Goal: Task Accomplishment & Management: Use online tool/utility

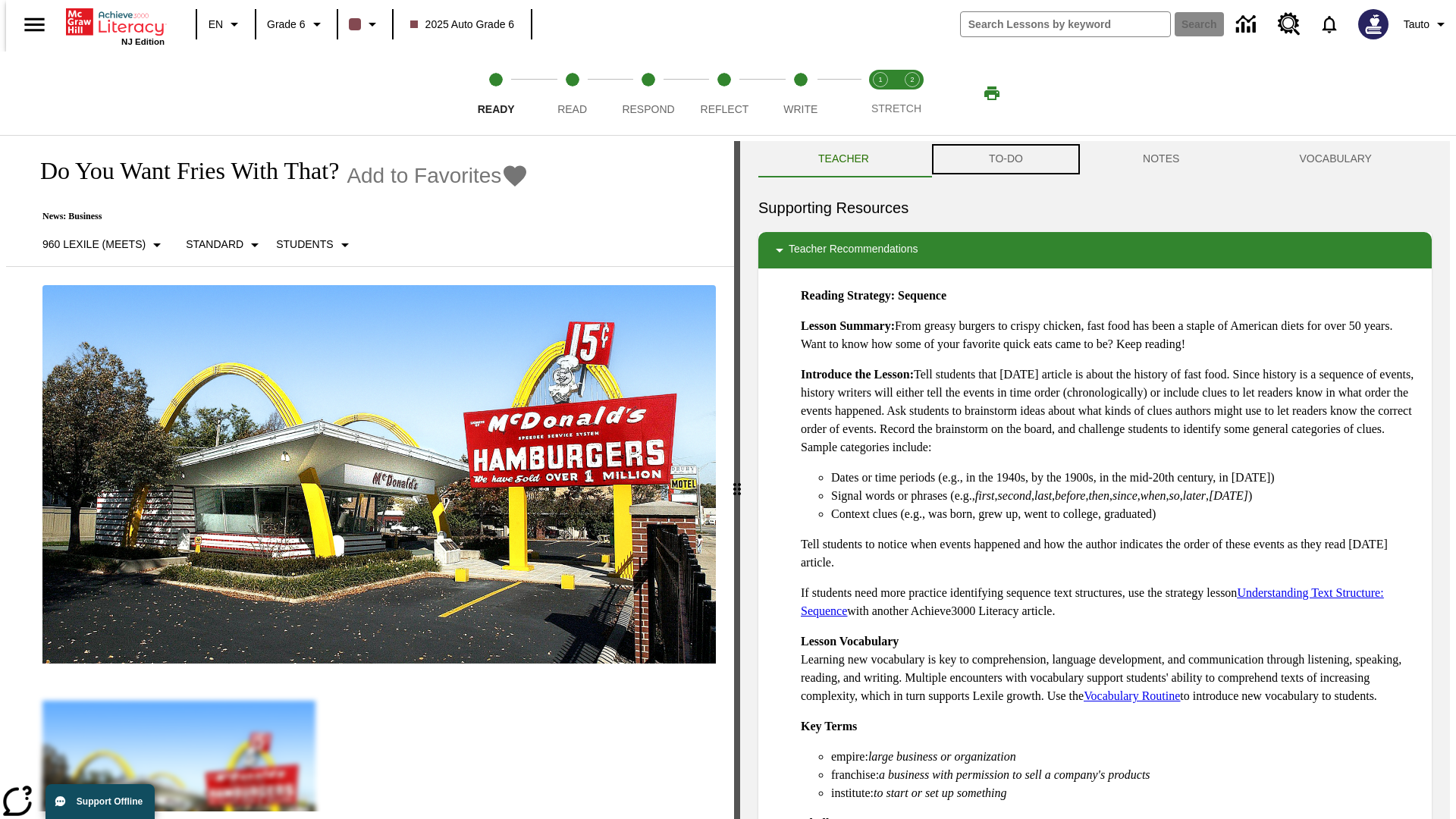
click at [1005, 159] on button "TO-DO" at bounding box center [1005, 159] width 154 height 36
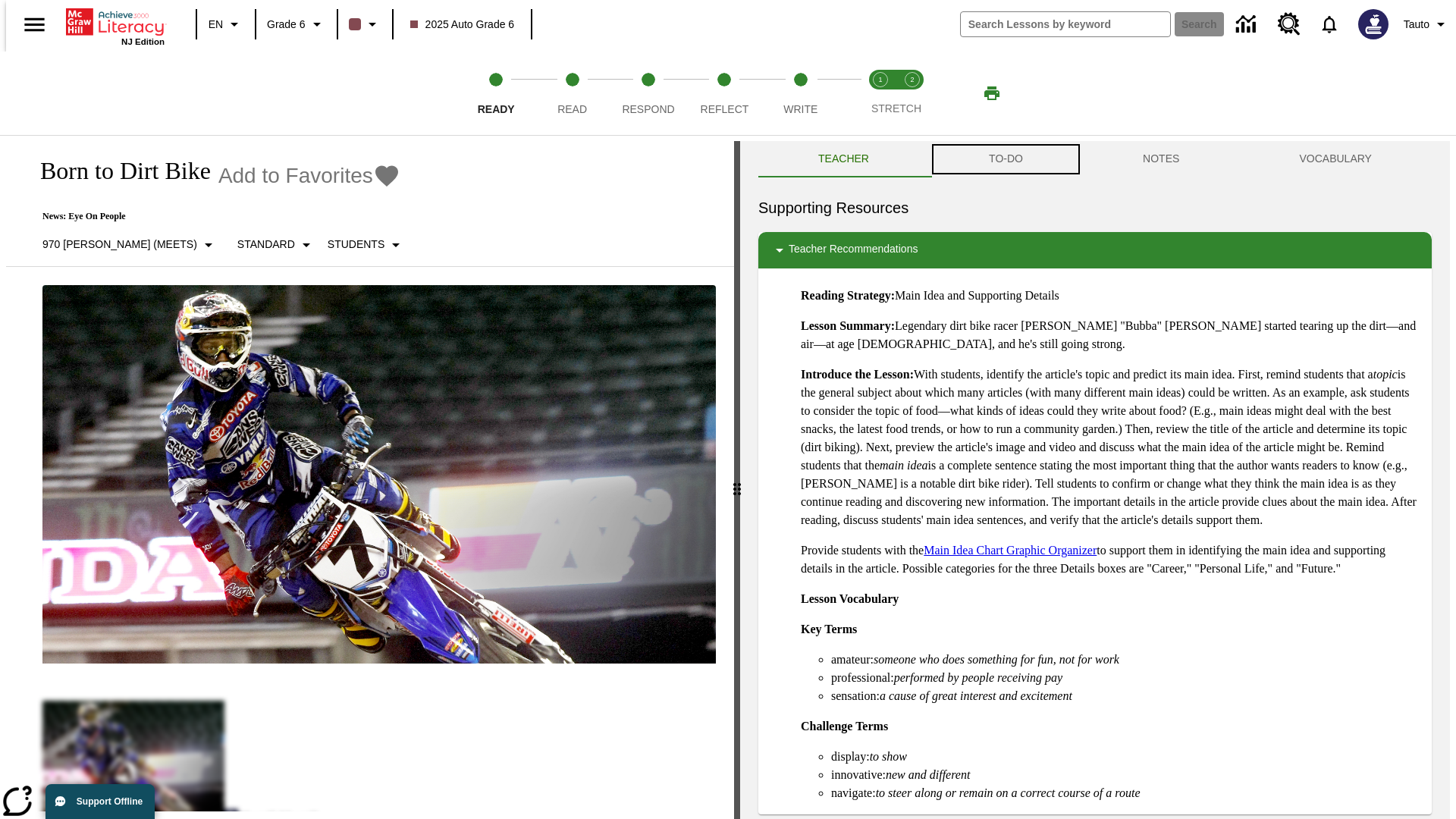
click at [1005, 159] on button "TO-DO" at bounding box center [1005, 159] width 154 height 36
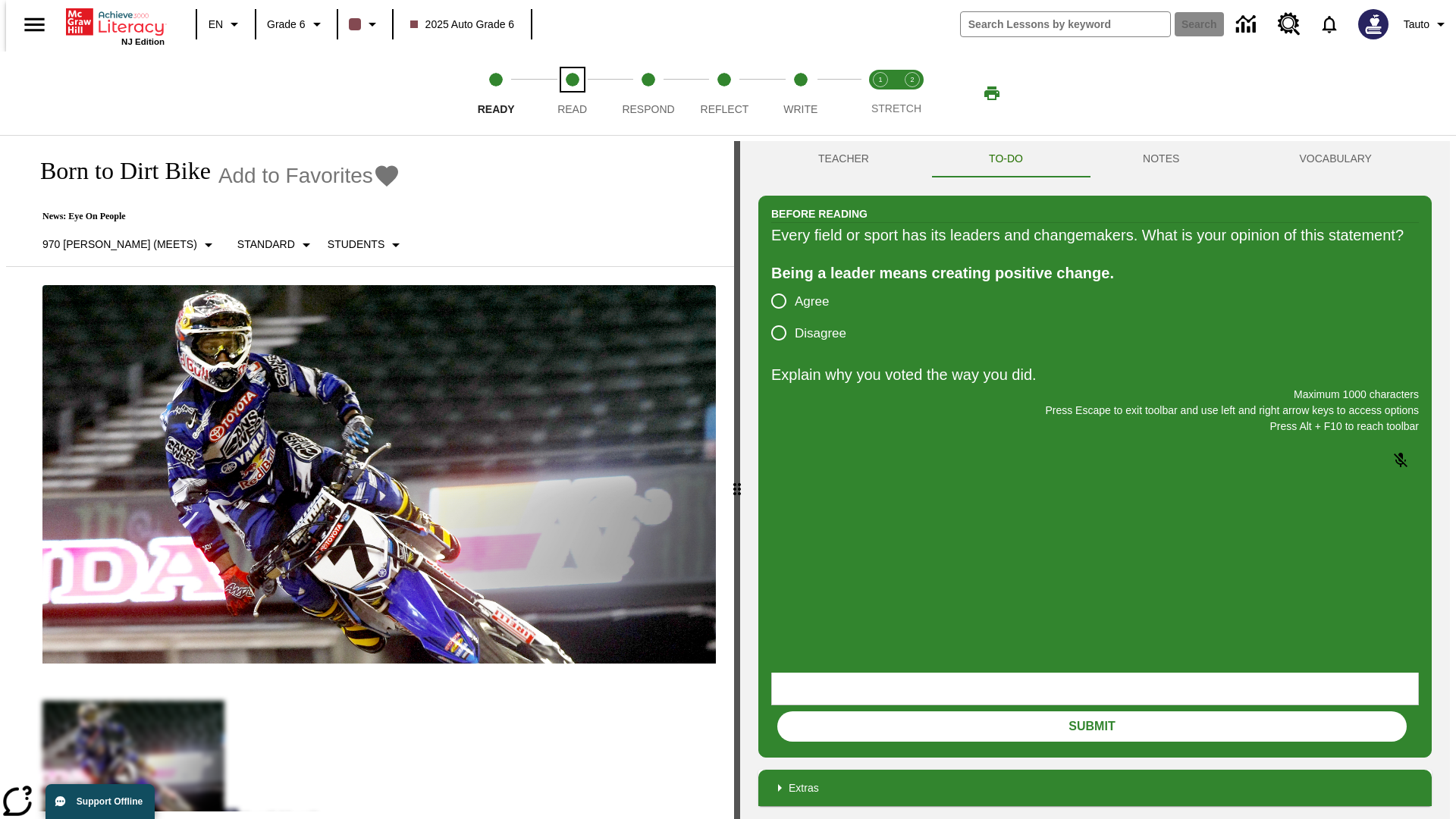
click at [571, 93] on span "Read" at bounding box center [571, 103] width 29 height 28
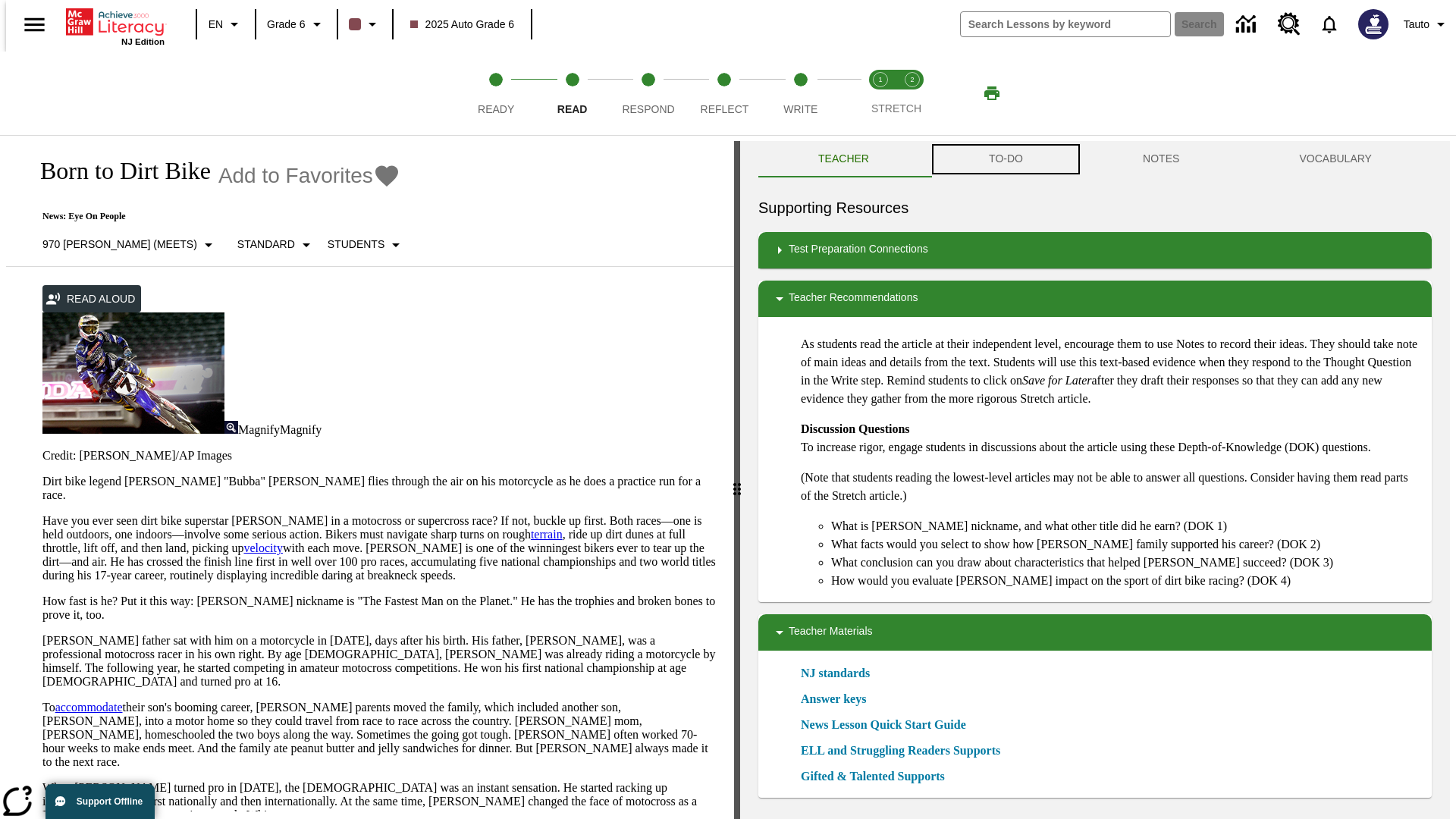
scroll to position [1, 0]
click at [1005, 159] on button "TO-DO" at bounding box center [1005, 158] width 154 height 36
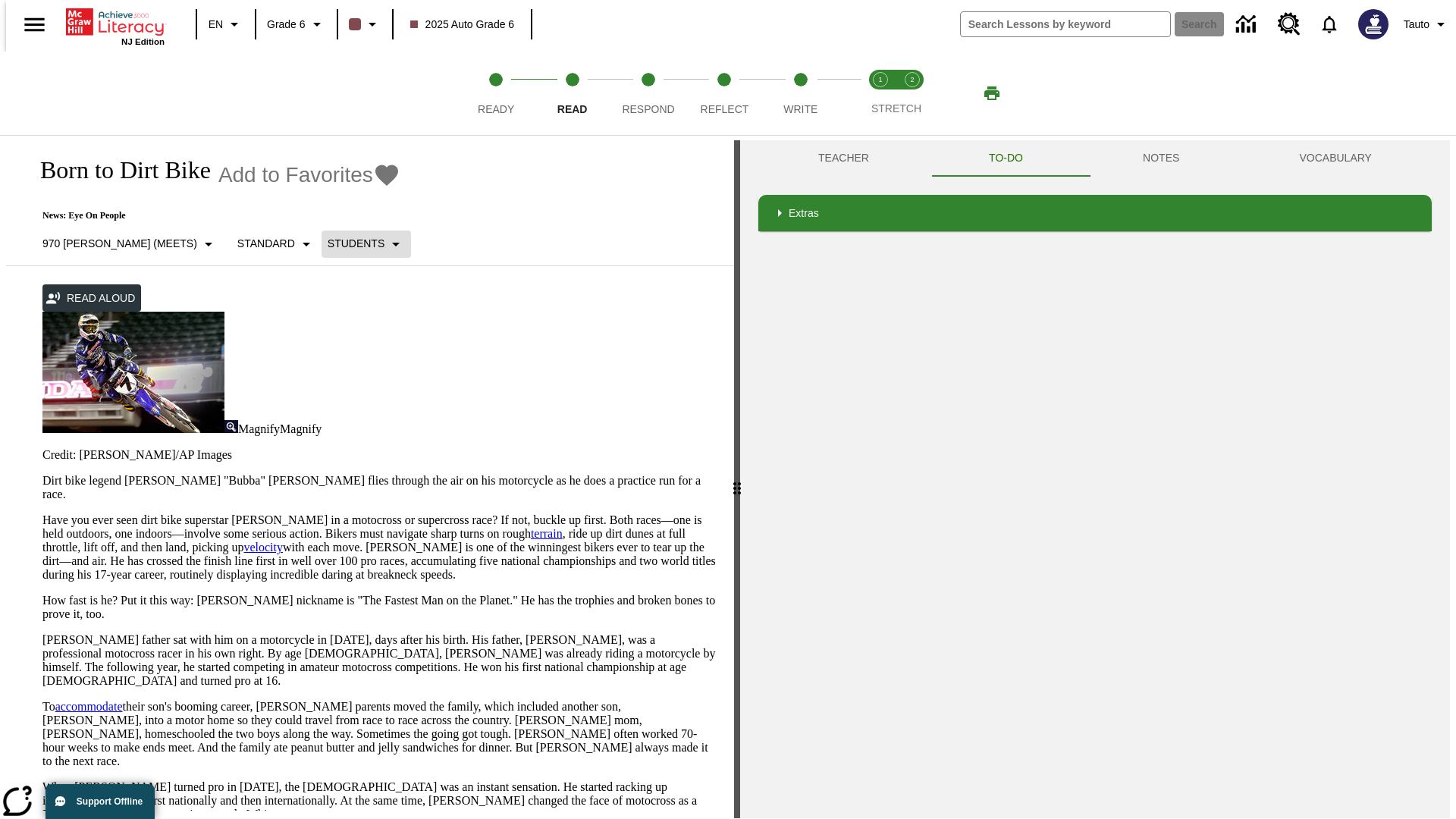
click at [327, 243] on p "Students" at bounding box center [356, 243] width 57 height 16
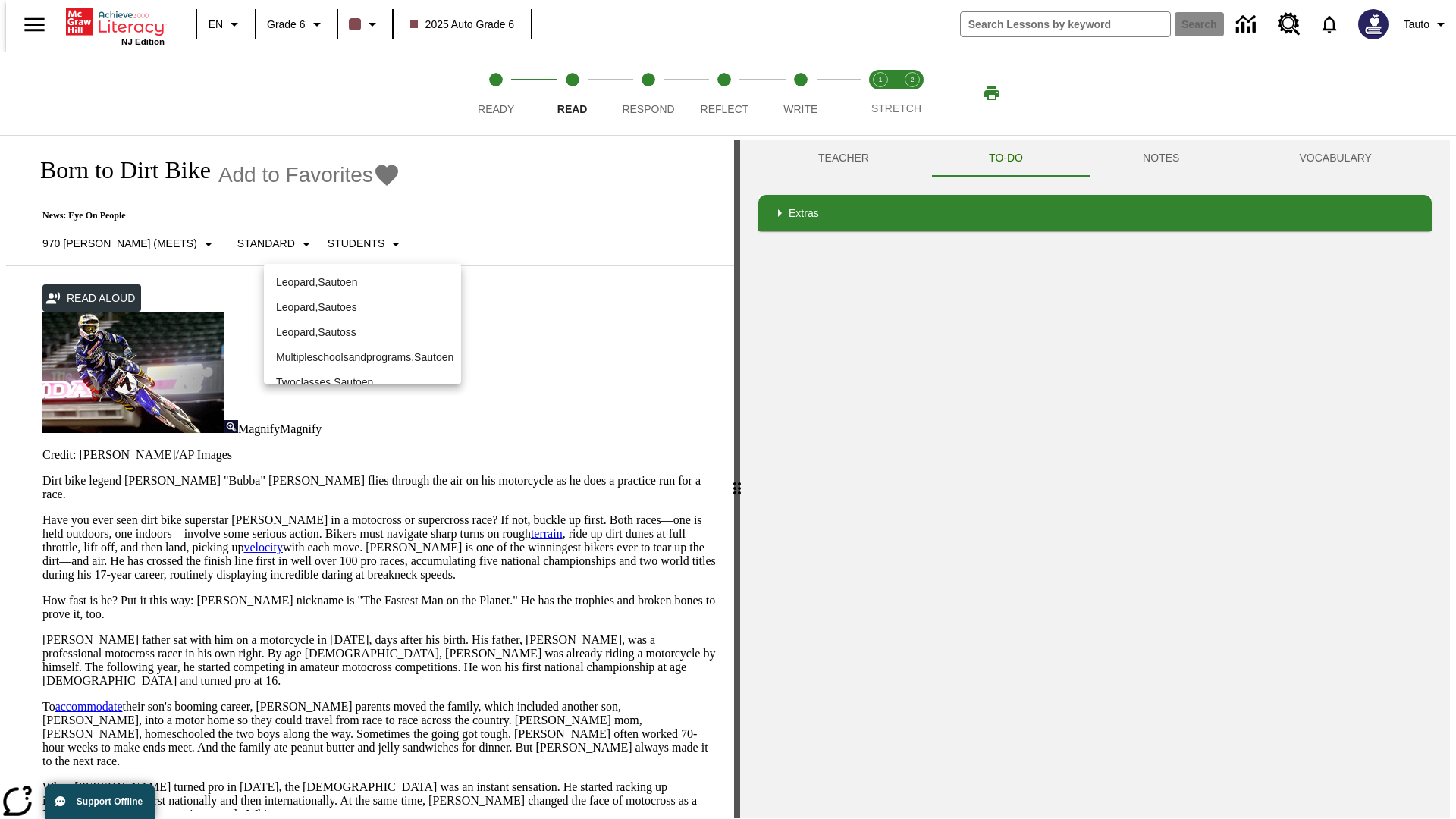
click at [363, 282] on p "Leopard , Sautoen" at bounding box center [363, 282] width 173 height 16
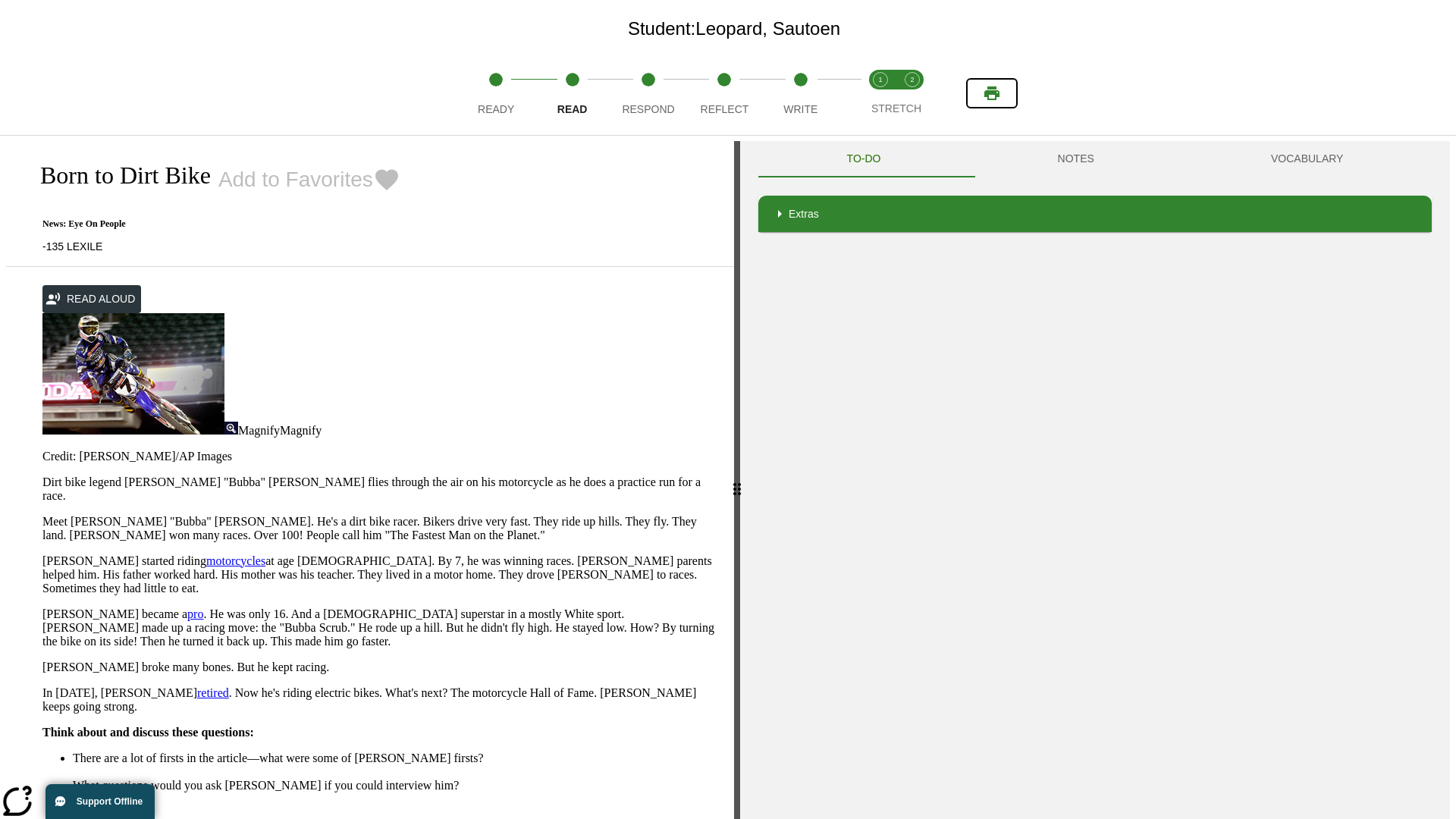
click at [992, 93] on icon "Print" at bounding box center [992, 93] width 15 height 13
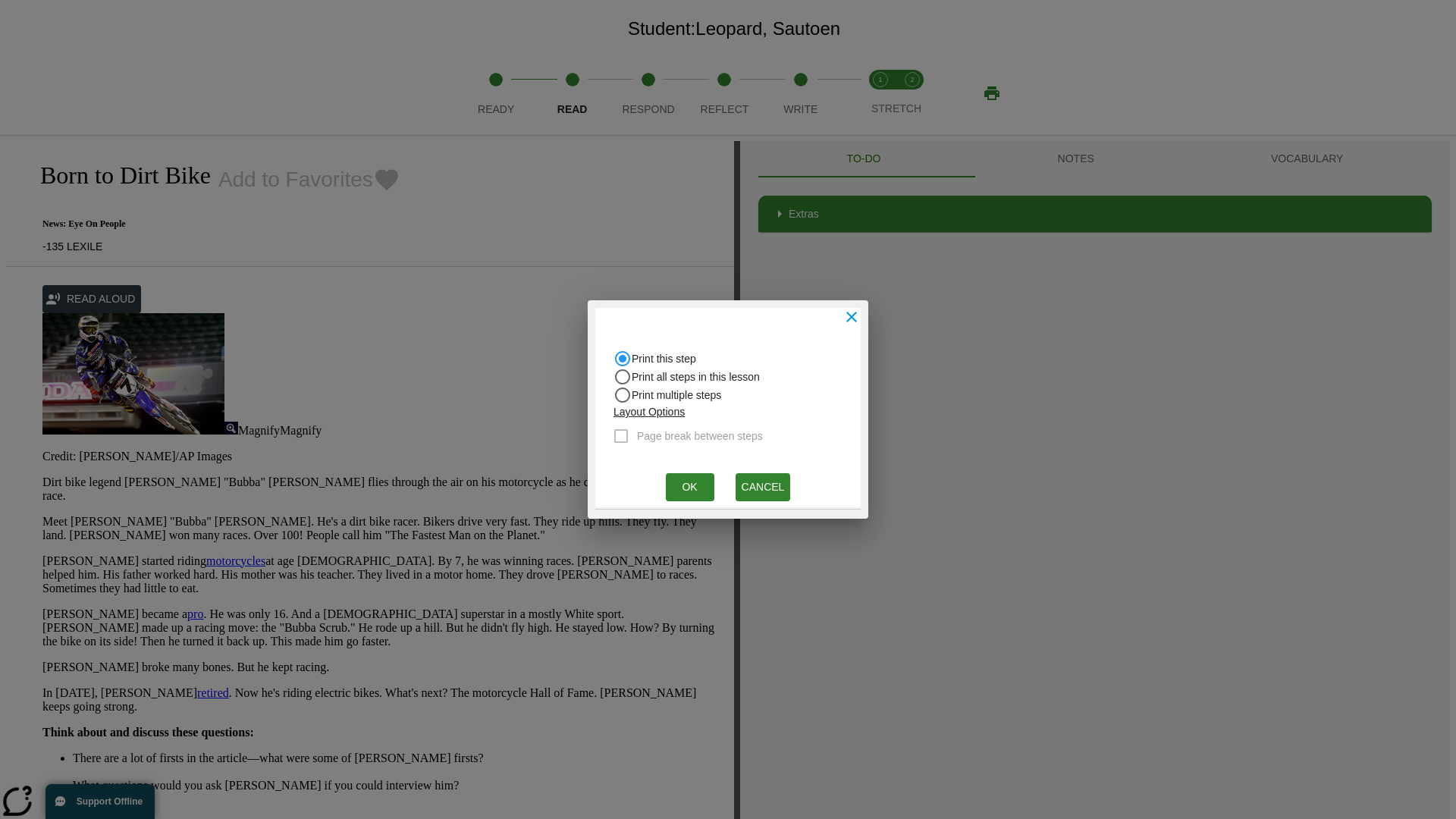
click at [623, 377] on input "Print all steps in this lesson" at bounding box center [623, 377] width 18 height 18
radio input "true"
radio input "false"
checkbox input "true"
click at [689, 487] on button "Ok" at bounding box center [690, 487] width 49 height 28
